Goal: Check status

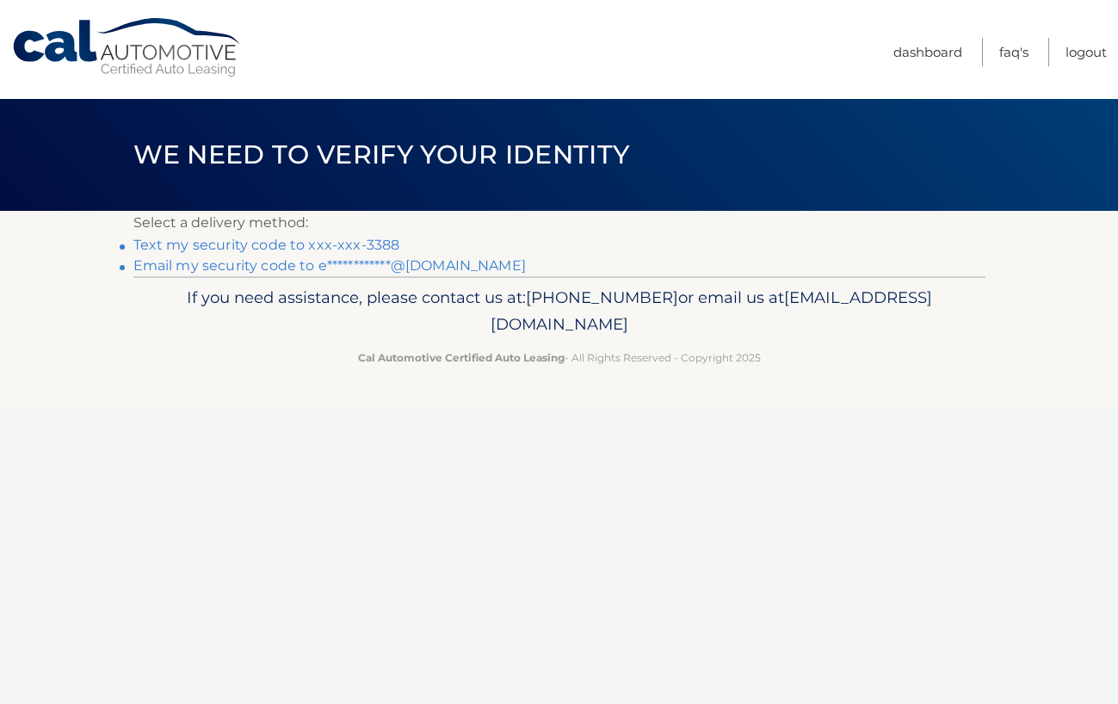
click at [235, 247] on link "Text my security code to xxx-xxx-3388" at bounding box center [266, 245] width 267 height 16
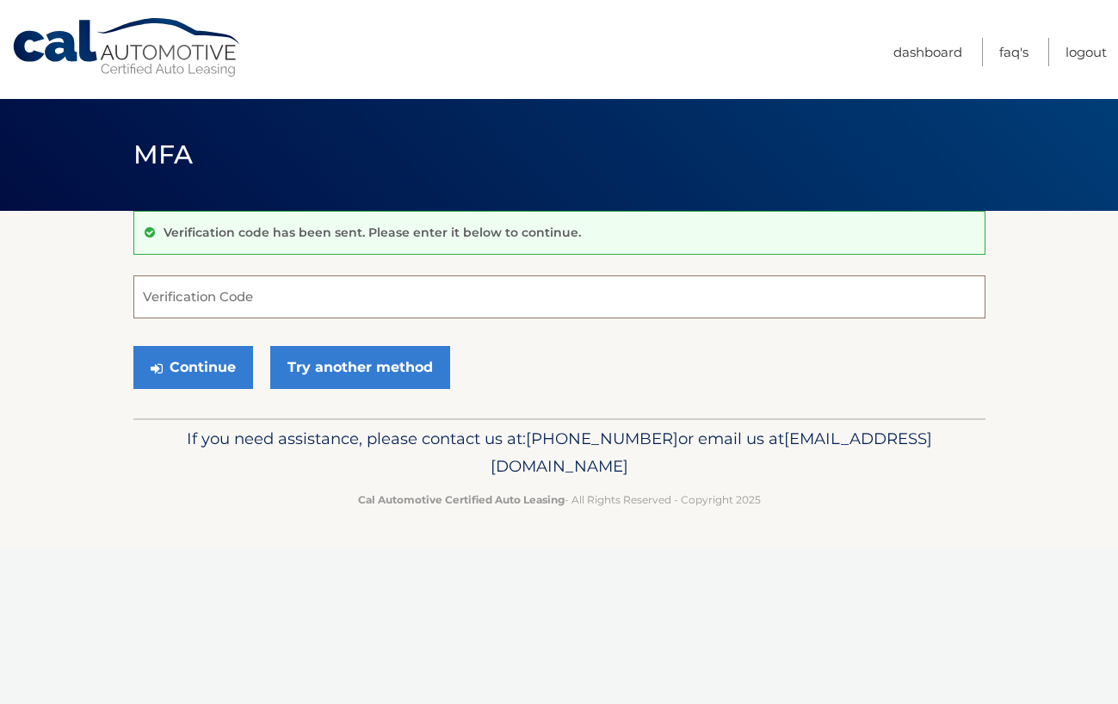
click at [220, 291] on input "Verification Code" at bounding box center [559, 296] width 852 height 43
type input "755458"
click at [133, 346] on button "Continue" at bounding box center [193, 367] width 120 height 43
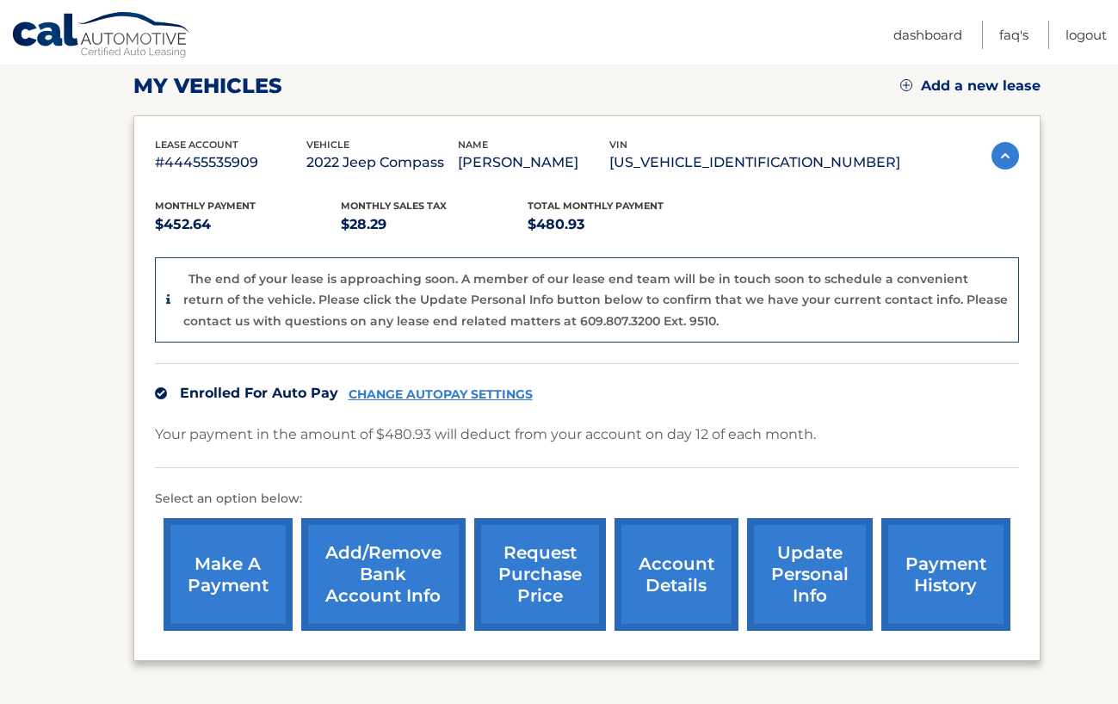
scroll to position [312, 0]
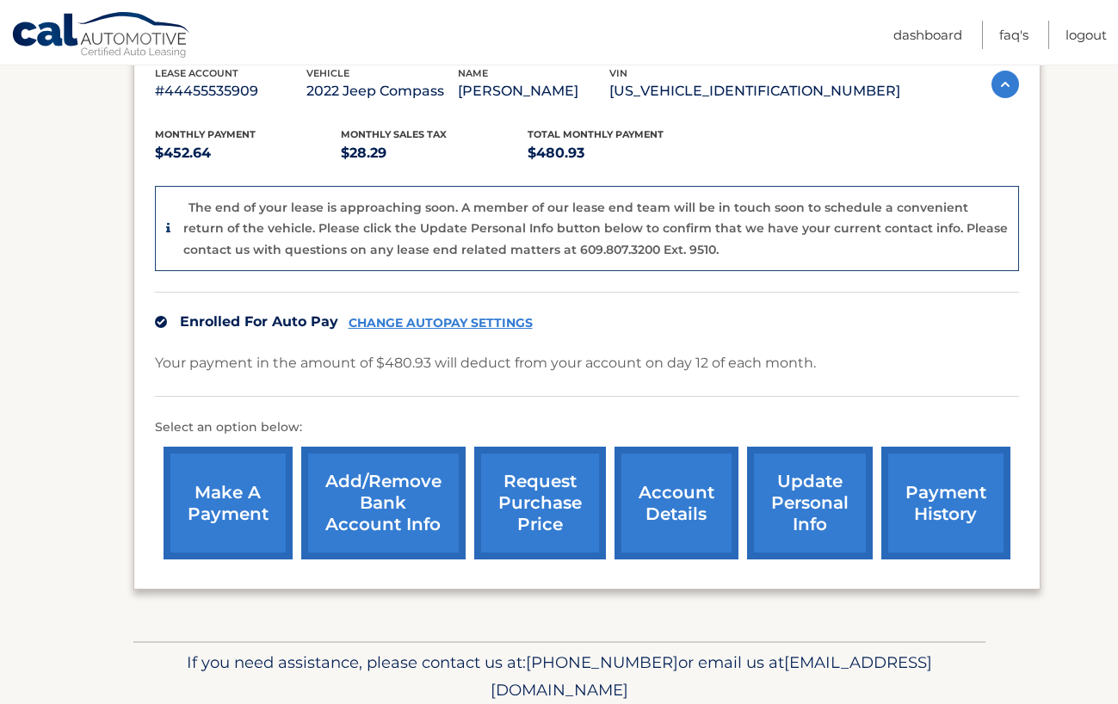
click at [917, 485] on link "payment history" at bounding box center [945, 503] width 129 height 113
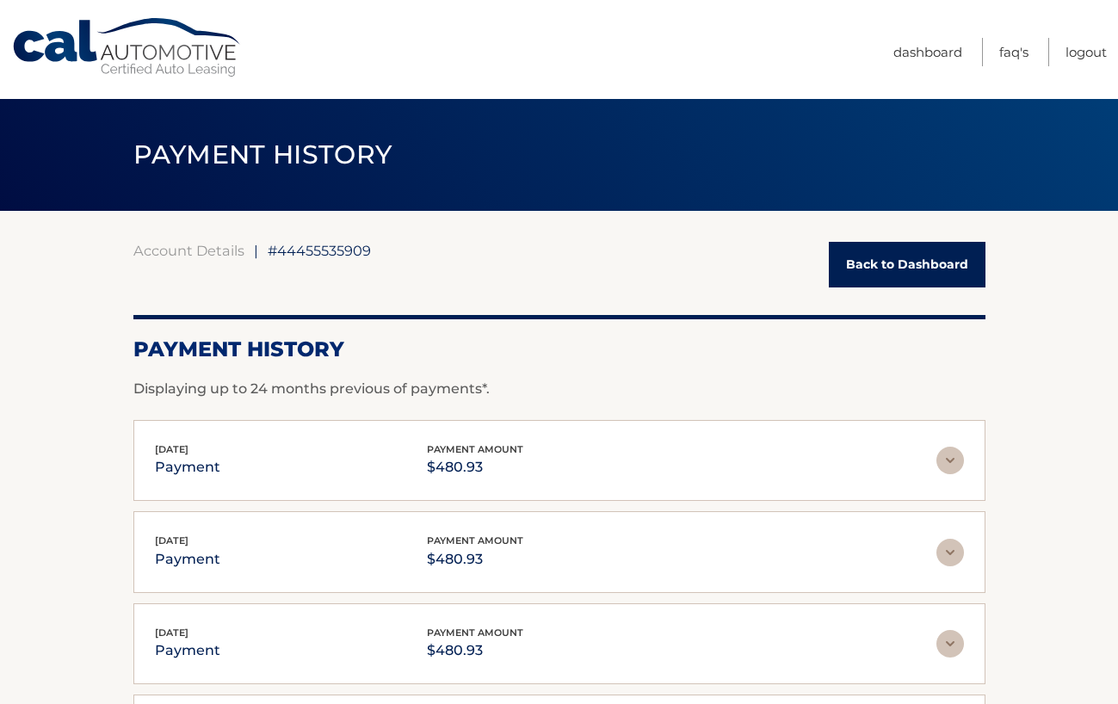
click at [328, 230] on div "Account Details | #44455535909 Back to Dashboard Payment History Displaying up …" at bounding box center [559, 605] width 852 height 789
click at [328, 256] on span "#44455535909" at bounding box center [319, 250] width 103 height 17
click at [912, 259] on link "Back to Dashboard" at bounding box center [907, 265] width 157 height 46
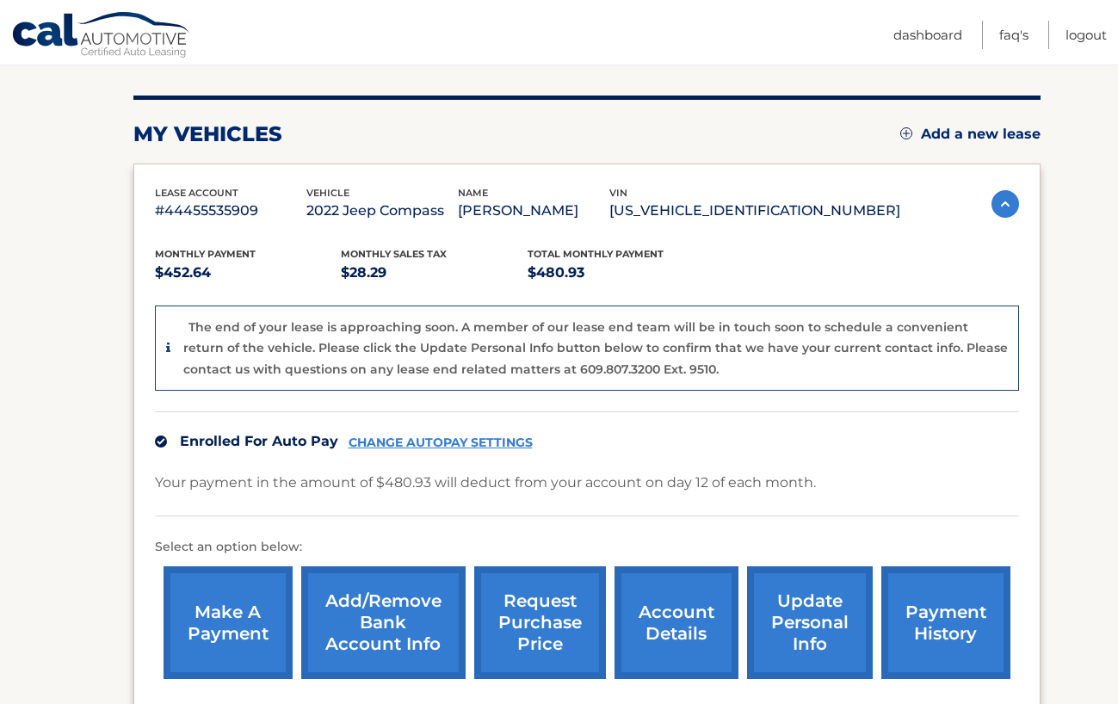
scroll to position [230, 0]
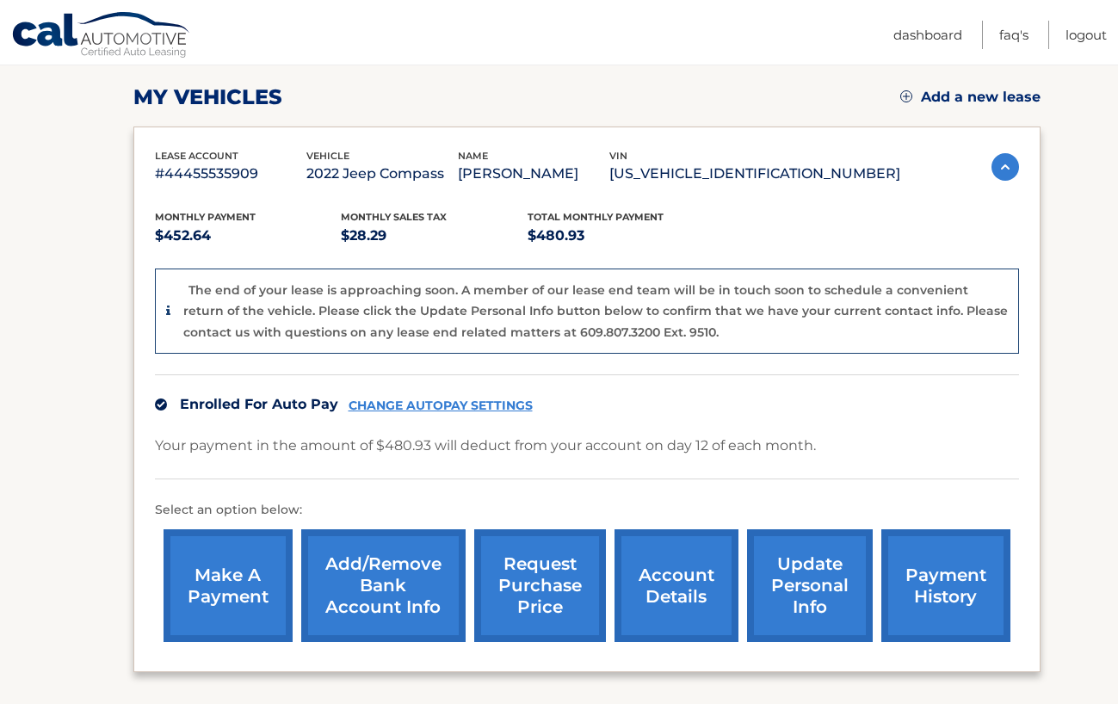
click at [189, 173] on p "#44455535909" at bounding box center [230, 174] width 151 height 24
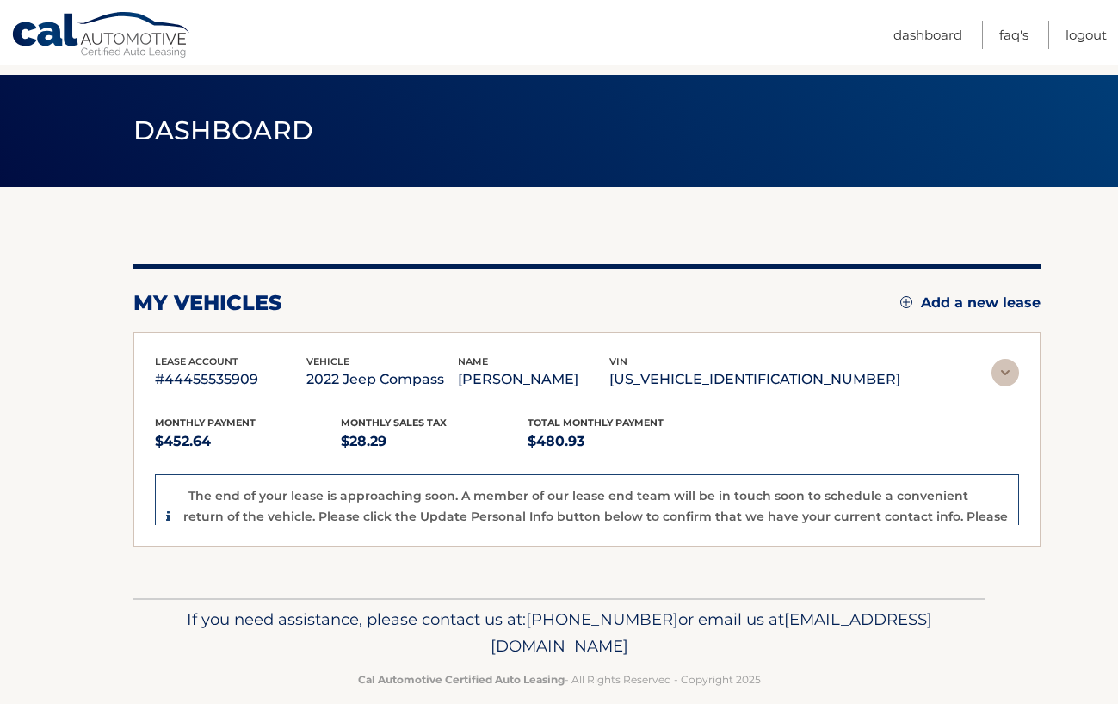
scroll to position [0, 0]
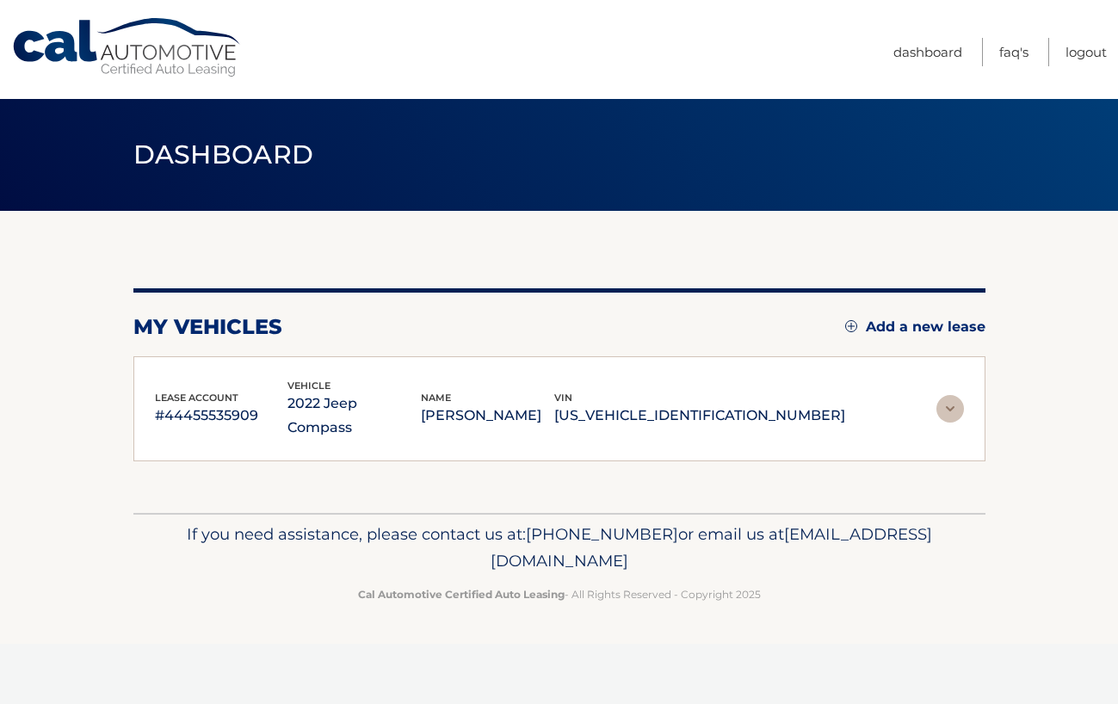
click at [215, 404] on p "#44455535909" at bounding box center [221, 416] width 133 height 24
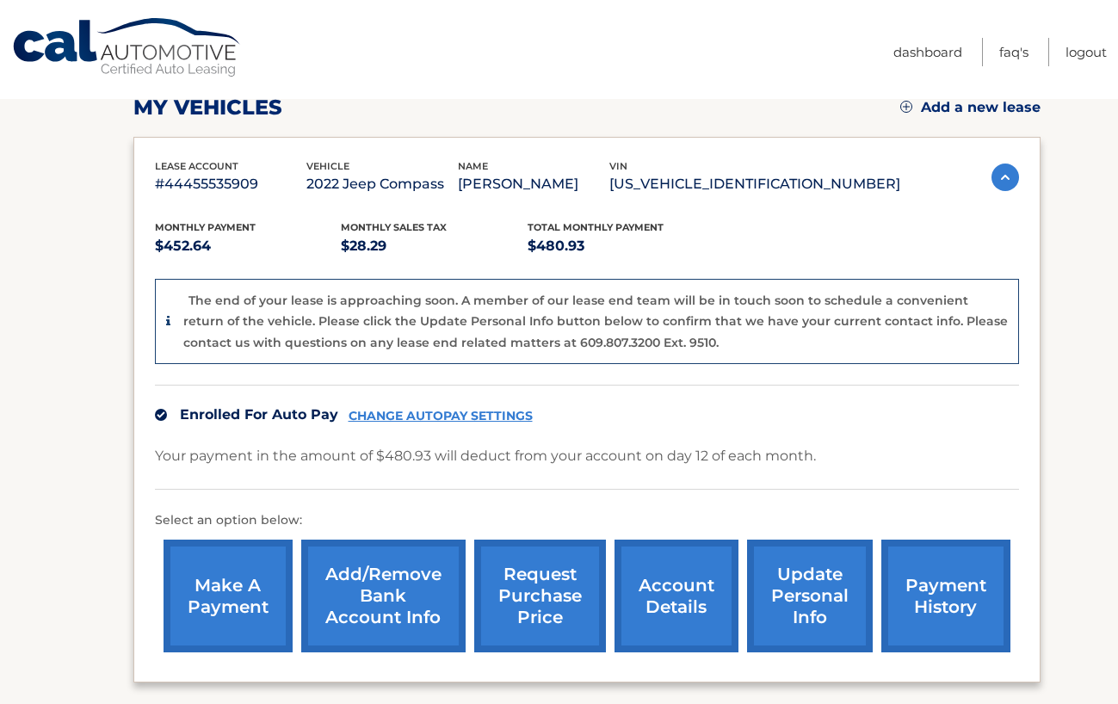
scroll to position [275, 0]
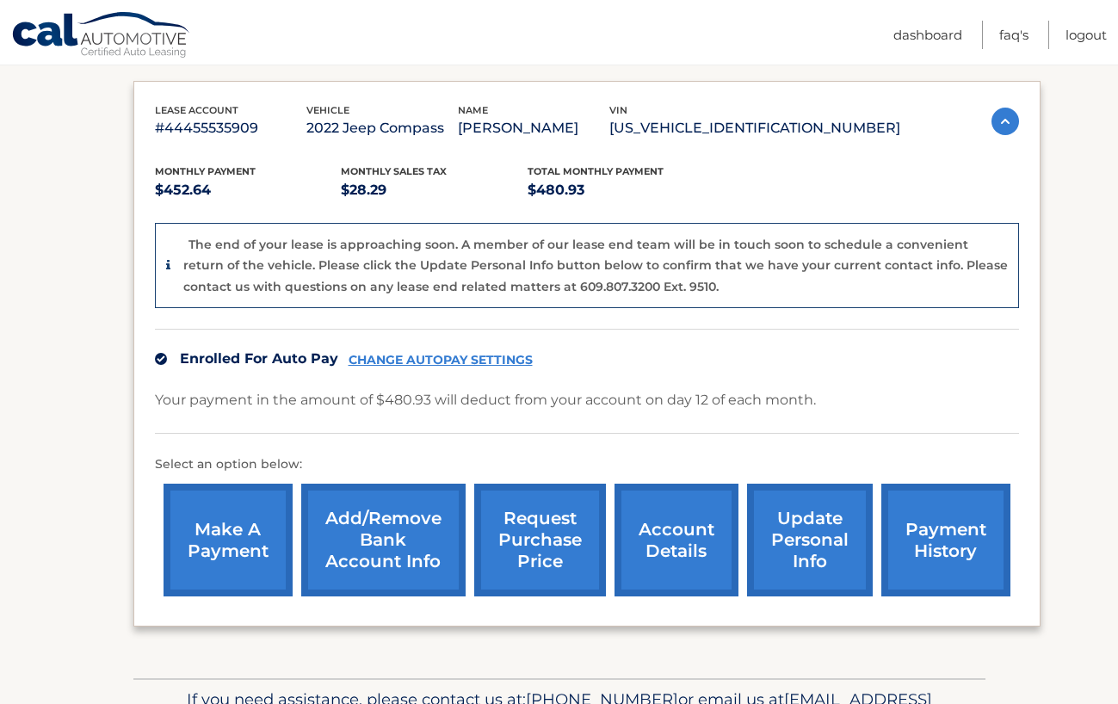
click at [647, 550] on link "account details" at bounding box center [676, 540] width 124 height 113
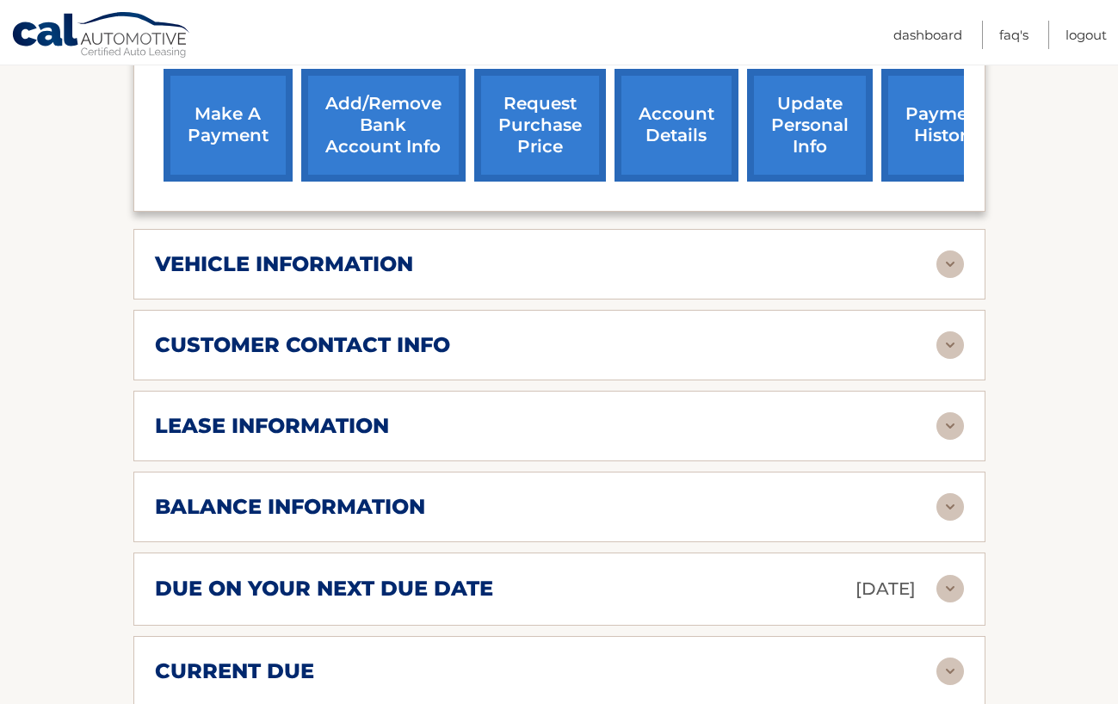
scroll to position [635, 0]
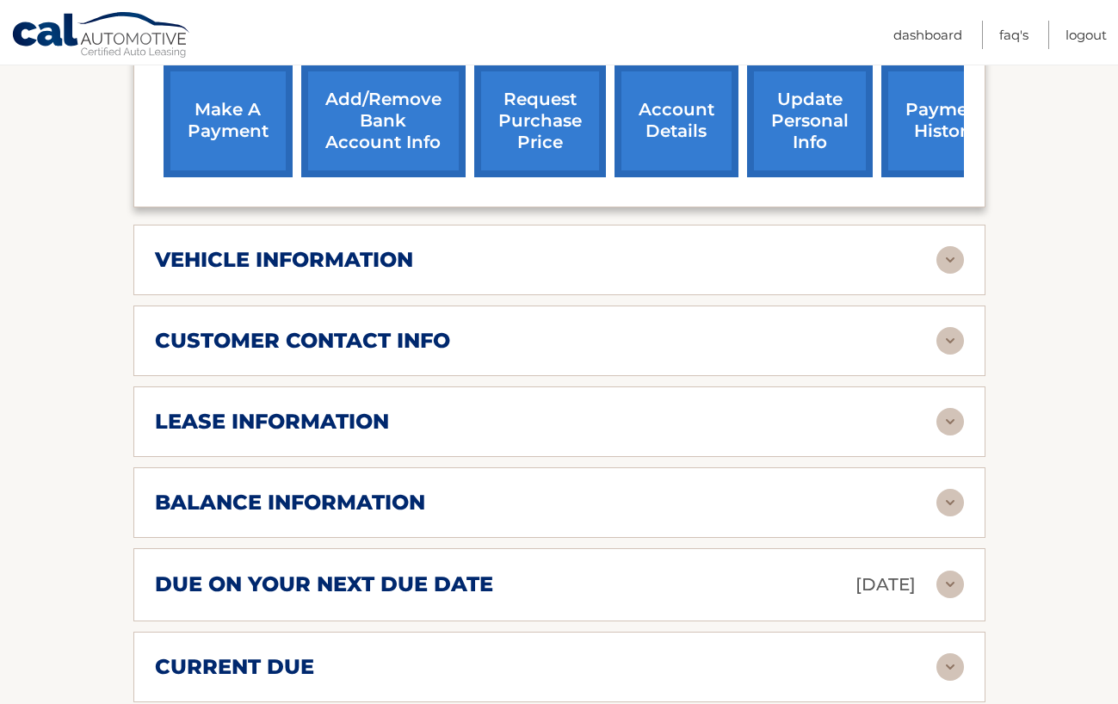
click at [527, 409] on div "lease information" at bounding box center [545, 422] width 781 height 26
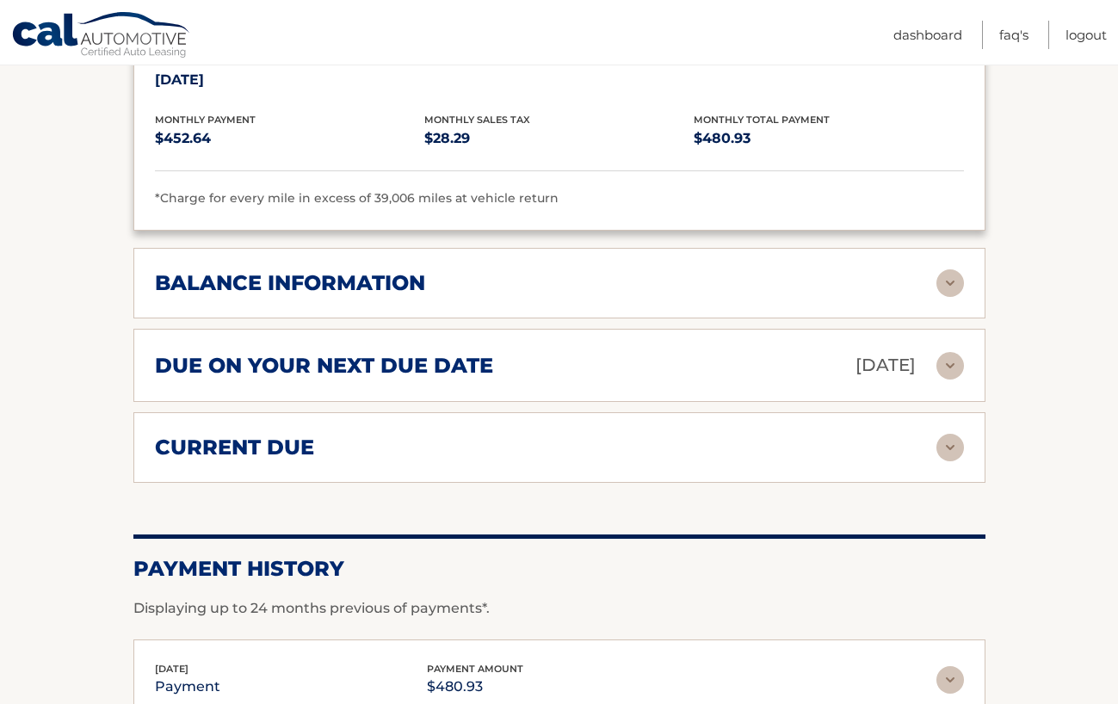
scroll to position [1181, 0]
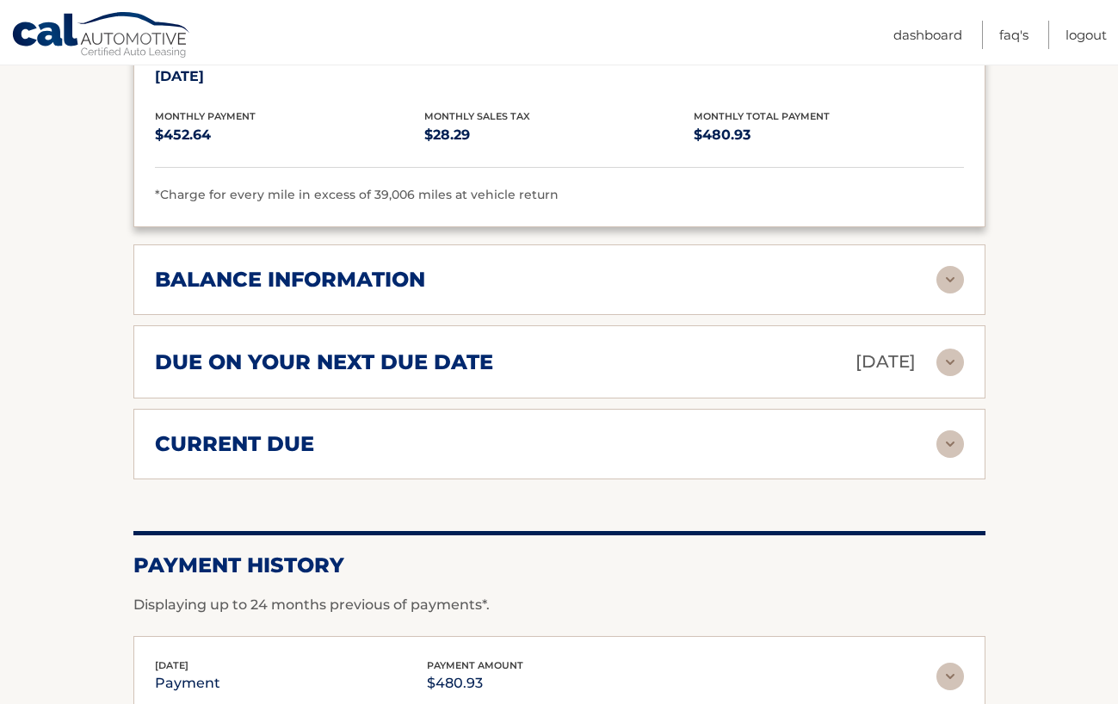
click at [425, 267] on h2 "balance information" at bounding box center [290, 280] width 270 height 26
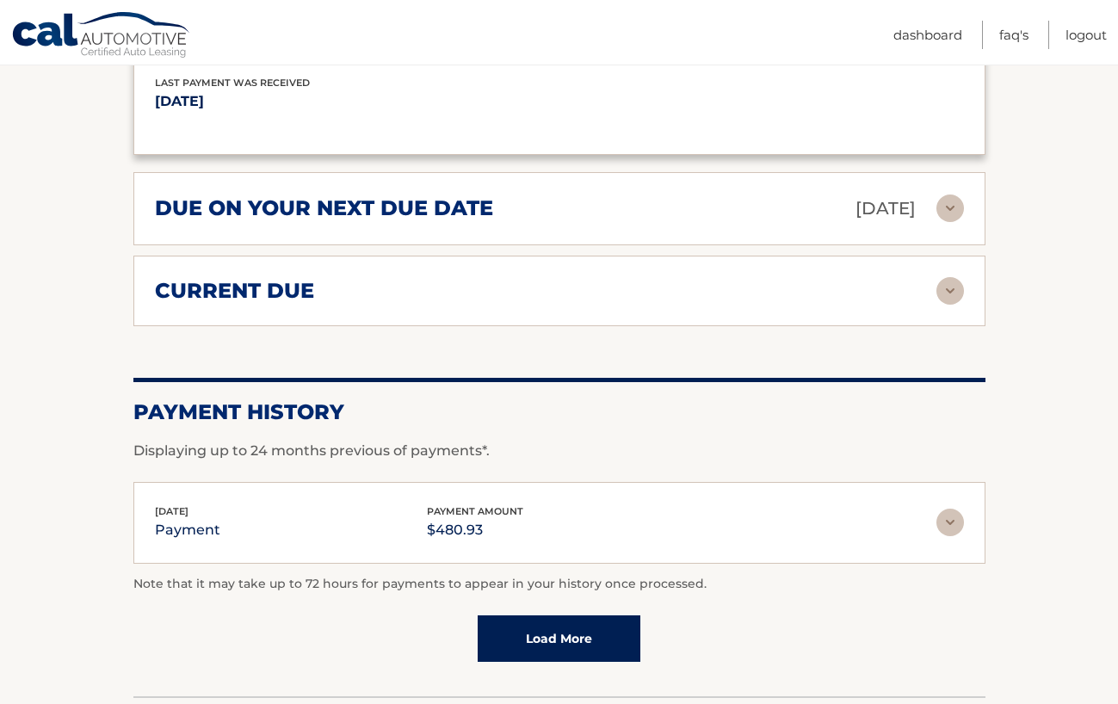
scroll to position [1612, 0]
